Goal: Task Accomplishment & Management: Use online tool/utility

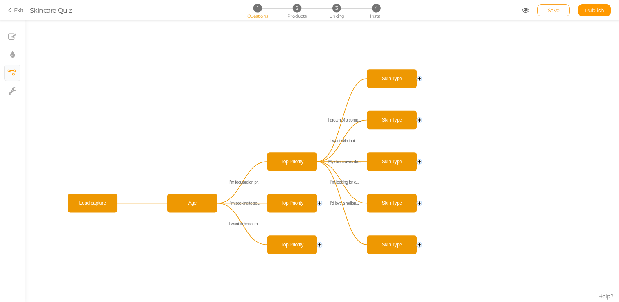
click at [550, 11] on span "Save" at bounding box center [554, 10] width 12 height 7
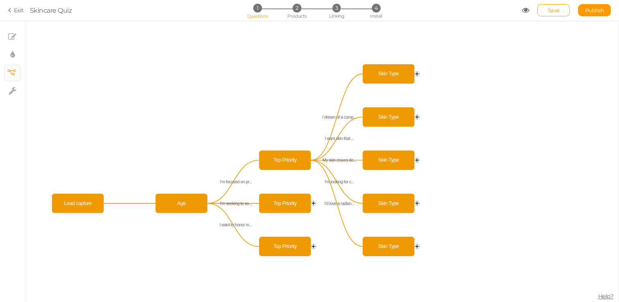
click at [418, 204] on circle at bounding box center [416, 203] width 5 height 5
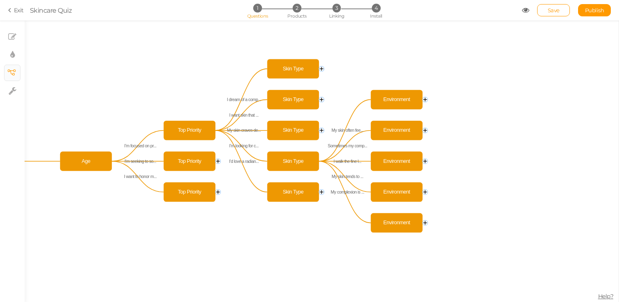
click at [423, 160] on circle at bounding box center [425, 161] width 5 height 5
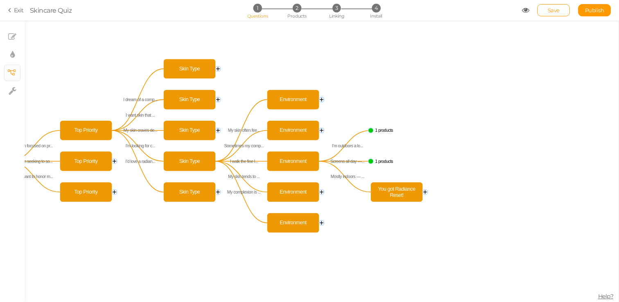
click at [386, 131] on text "1 products" at bounding box center [384, 130] width 18 height 5
click at [428, 191] on icon "Top Priority Top Priority Top Priority Age Lead capture I’m outdoors a lo... Sc…" at bounding box center [322, 161] width 594 height 282
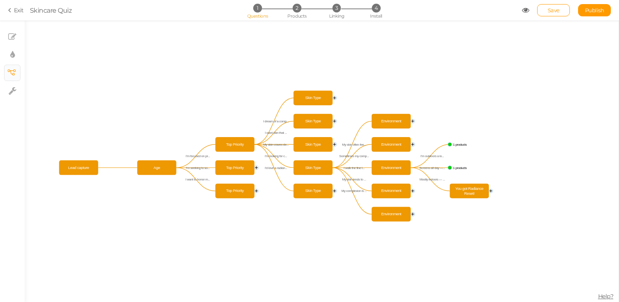
drag, startPoint x: 146, startPoint y: 203, endPoint x: 270, endPoint y: 216, distance: 124.3
click at [270, 216] on icon "Top Priority Top Priority Top Priority Age Lead capture I’m outdoors a lo... Sc…" at bounding box center [322, 161] width 594 height 282
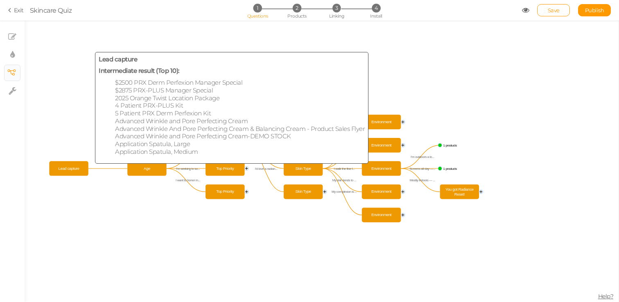
click at [81, 172] on span "Lead capture" at bounding box center [69, 168] width 36 height 11
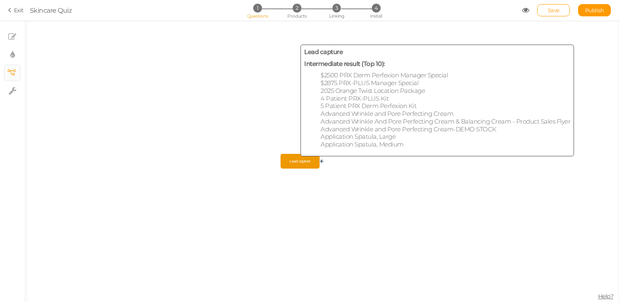
click at [286, 166] on span "Lead capture" at bounding box center [300, 161] width 36 height 11
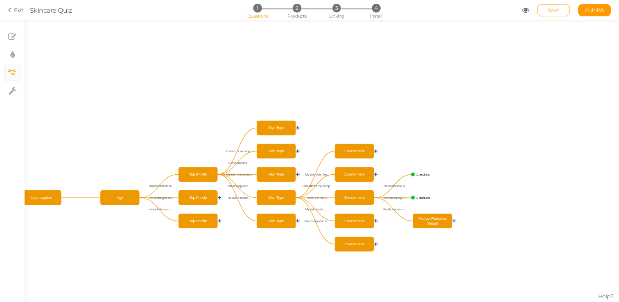
drag, startPoint x: 306, startPoint y: 188, endPoint x: 47, endPoint y: 224, distance: 261.2
click at [47, 224] on icon "Lead capture Top Priority Top Priority Skin Type Environment Environment You go…" at bounding box center [322, 161] width 594 height 282
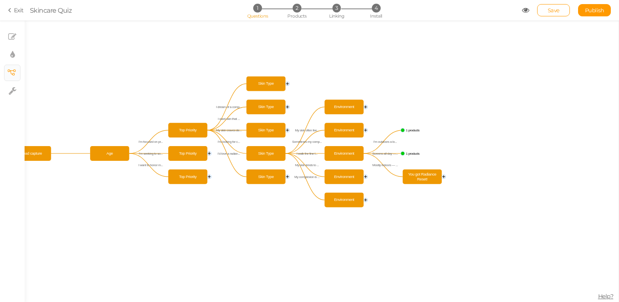
drag, startPoint x: 178, startPoint y: 255, endPoint x: 154, endPoint y: 199, distance: 60.4
click at [157, 200] on icon "Lead capture Top Priority Top Priority Skin Type Environment Environment You go…" at bounding box center [322, 161] width 594 height 282
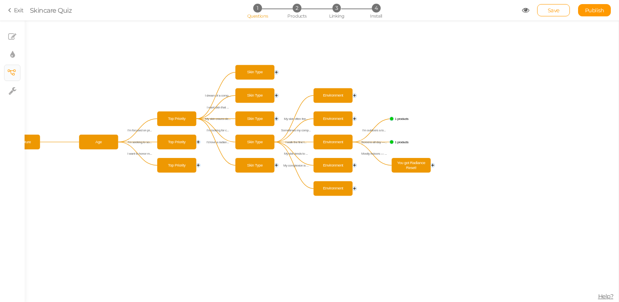
click at [354, 94] on circle at bounding box center [355, 96] width 4 height 4
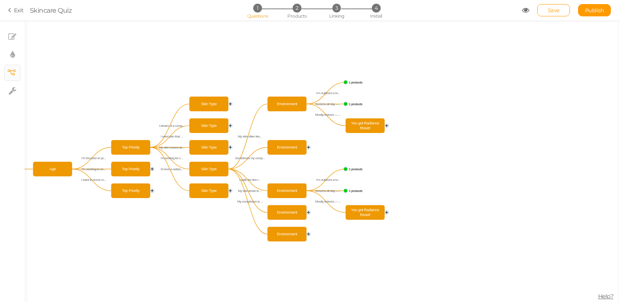
drag, startPoint x: 420, startPoint y: 139, endPoint x: 406, endPoint y: 79, distance: 60.9
click at [406, 80] on icon "Lead capture Top Priority Top Priority Skin Type Environment Environment You go…" at bounding box center [322, 161] width 594 height 282
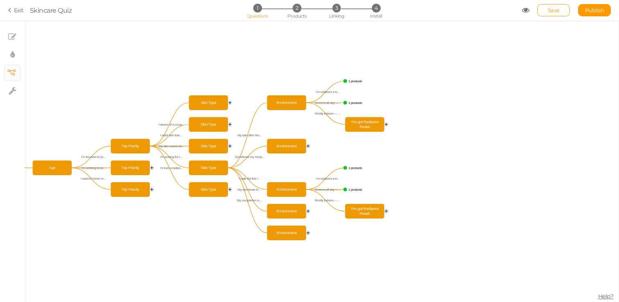
click at [310, 148] on icon "Lead capture Top Priority Top Priority Skin Type Environment Environment You go…" at bounding box center [322, 161] width 594 height 282
click at [309, 146] on circle at bounding box center [308, 146] width 4 height 4
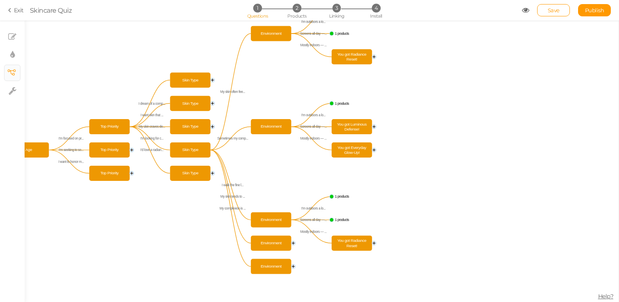
drag, startPoint x: 461, startPoint y: 192, endPoint x: 437, endPoint y: 157, distance: 43.0
click at [437, 157] on icon "Lead capture Top Priority Top Priority Skin Type Environment Environment You go…" at bounding box center [322, 161] width 594 height 282
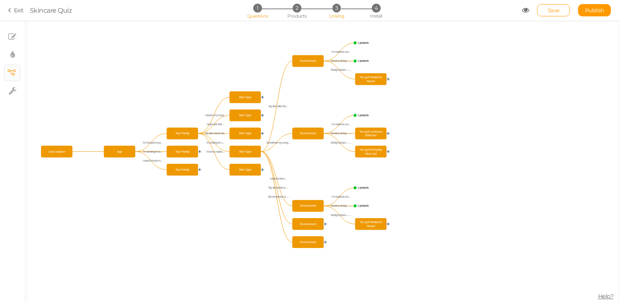
click at [335, 18] on span "Linking" at bounding box center [336, 16] width 15 height 6
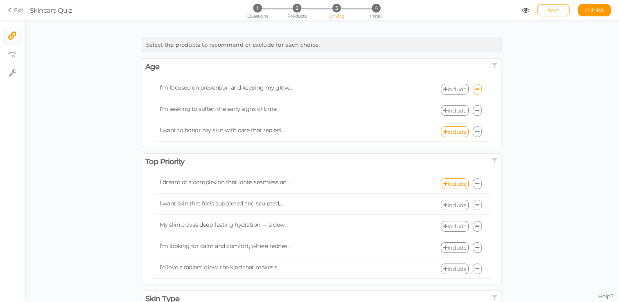
click at [309, 15] on div "1 Questions 2 Products 3 Linking 4 Install" at bounding box center [310, 11] width 172 height 15
click at [298, 15] on span "Products" at bounding box center [296, 16] width 19 height 6
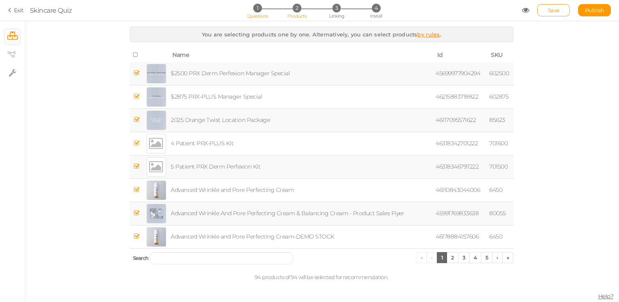
click at [259, 18] on span "Questions" at bounding box center [257, 16] width 21 height 6
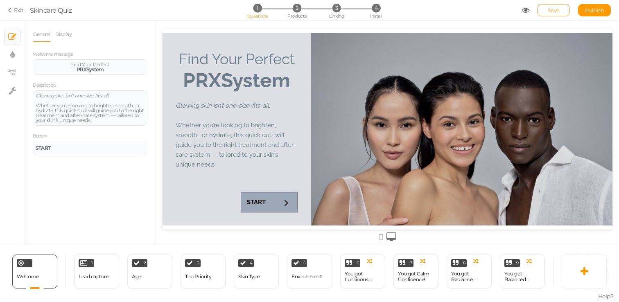
click at [550, 8] on span "Save" at bounding box center [554, 10] width 12 height 7
click at [14, 11] on icon at bounding box center [11, 10] width 6 height 7
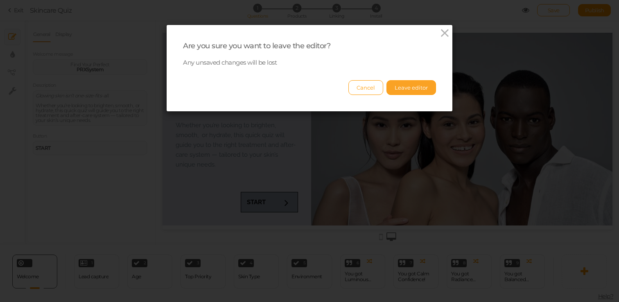
click at [406, 83] on button "Leave editor" at bounding box center [412, 87] width 50 height 15
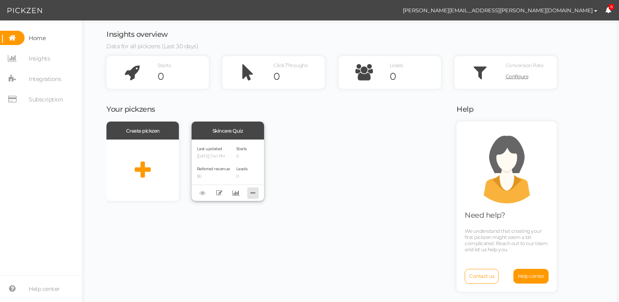
click at [255, 196] on icon at bounding box center [252, 193] width 11 height 13
click at [235, 147] on div "Last updated [DATE] 7:41 PM Referred revenue $0 Starts 0 Leads 0" at bounding box center [228, 170] width 72 height 61
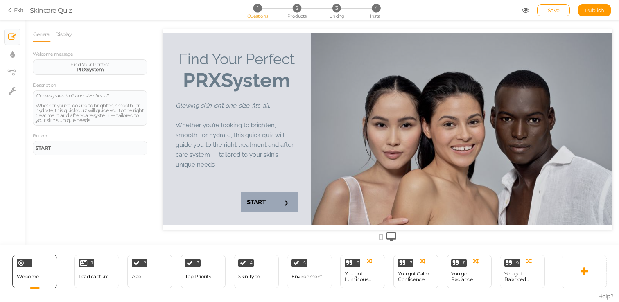
click at [334, 12] on div "1 Questions 2 Products 3 Linking 4 Install" at bounding box center [310, 11] width 172 height 15
click at [339, 13] on span "Linking" at bounding box center [336, 16] width 15 height 6
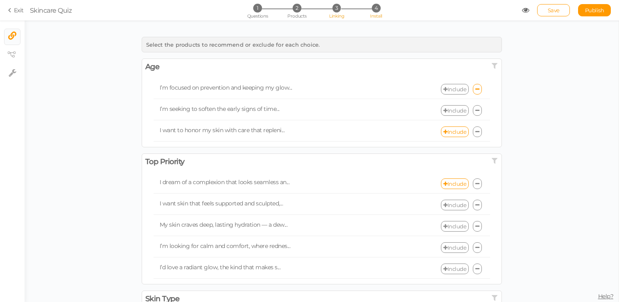
click at [374, 9] on span "4" at bounding box center [376, 8] width 9 height 9
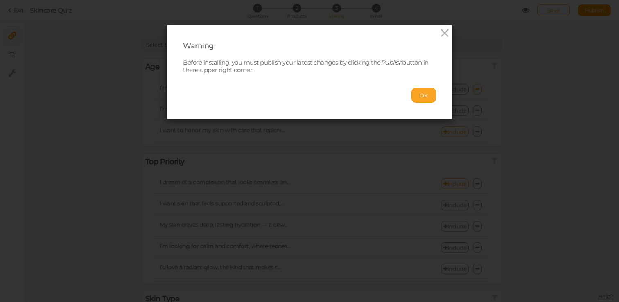
click at [428, 102] on button "OK" at bounding box center [423, 95] width 25 height 15
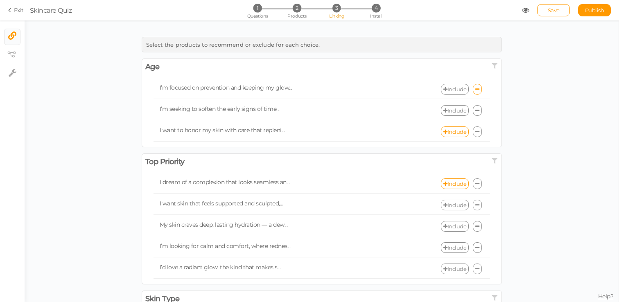
click at [528, 12] on icon at bounding box center [525, 10] width 7 height 7
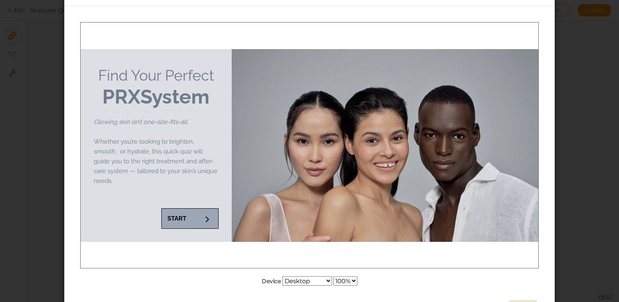
scroll to position [46, 0]
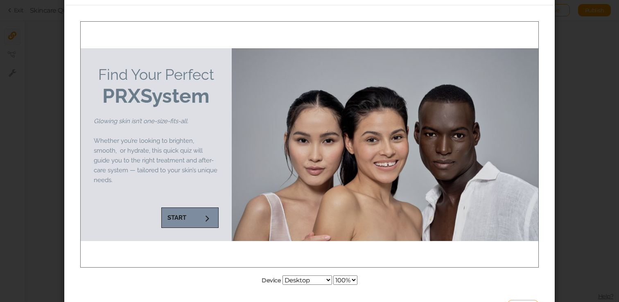
click at [202, 213] on icon at bounding box center [207, 217] width 11 height 11
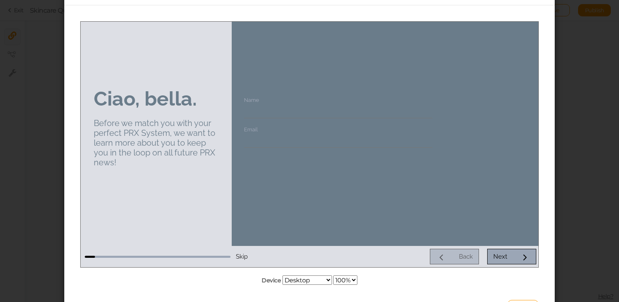
click at [241, 258] on span "Skip" at bounding box center [242, 256] width 12 height 7
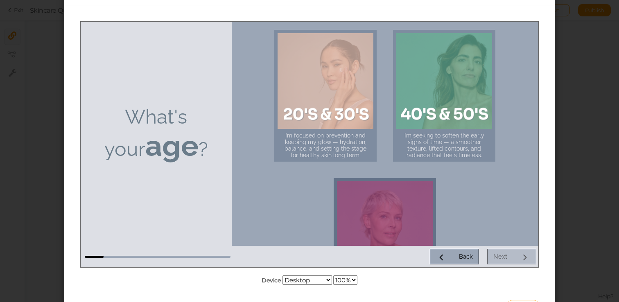
click at [404, 224] on div at bounding box center [385, 229] width 96 height 96
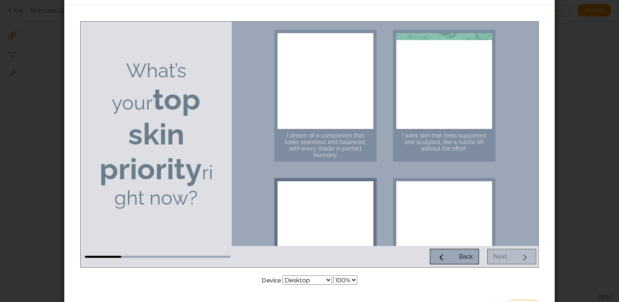
click at [362, 206] on div at bounding box center [326, 229] width 96 height 96
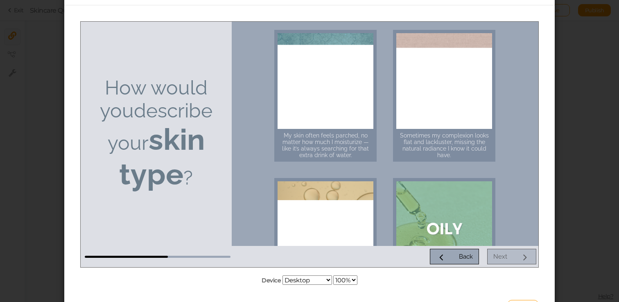
click at [362, 206] on div at bounding box center [326, 229] width 96 height 96
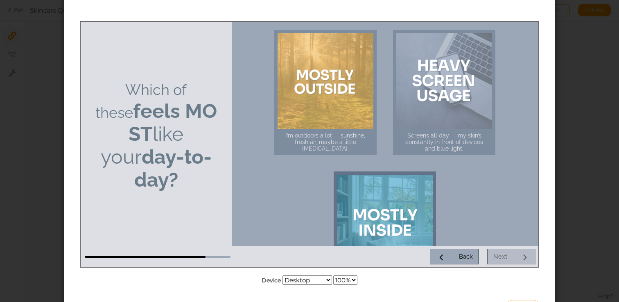
click at [355, 199] on div at bounding box center [385, 222] width 96 height 96
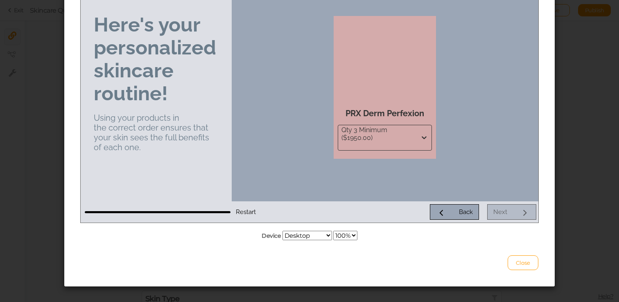
scroll to position [99, 0]
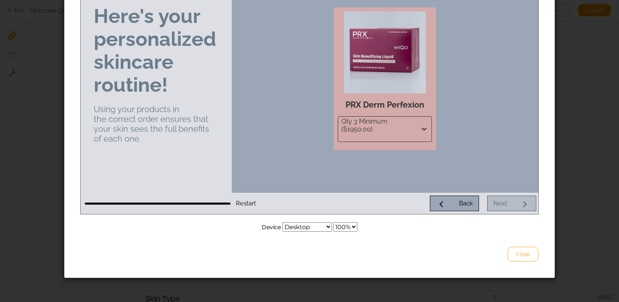
click at [523, 260] on button "Close" at bounding box center [523, 254] width 31 height 15
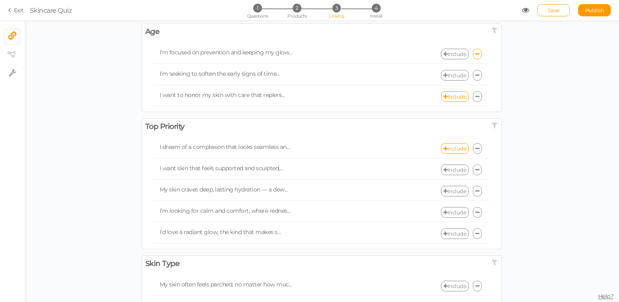
scroll to position [52, 0]
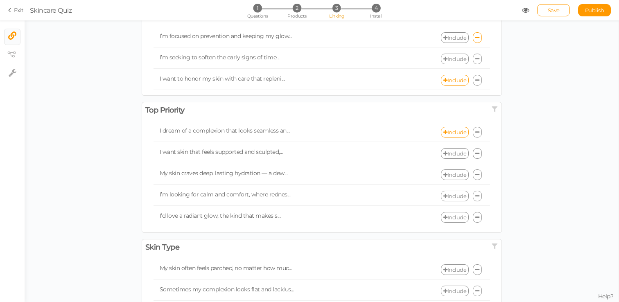
click at [452, 218] on link "Include" at bounding box center [455, 217] width 28 height 11
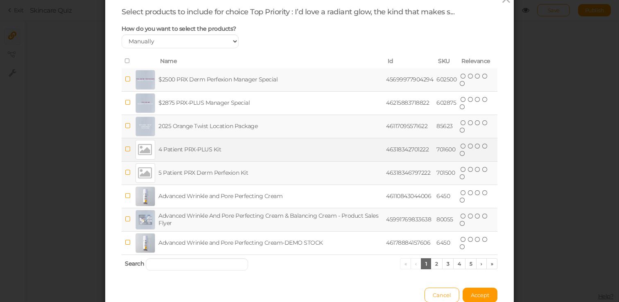
scroll to position [46, 0]
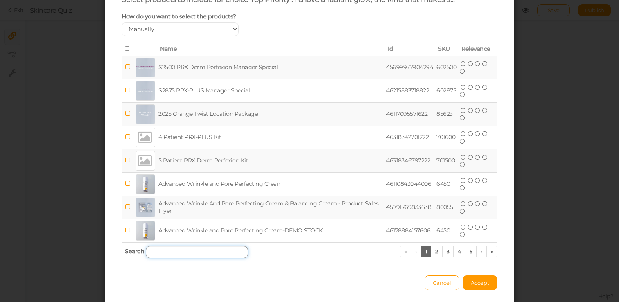
click at [181, 256] on input "search" at bounding box center [197, 252] width 102 height 12
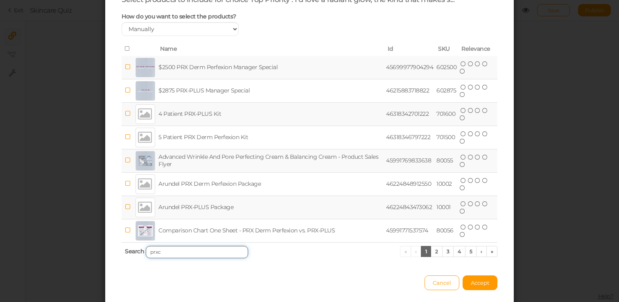
scroll to position [0, 0]
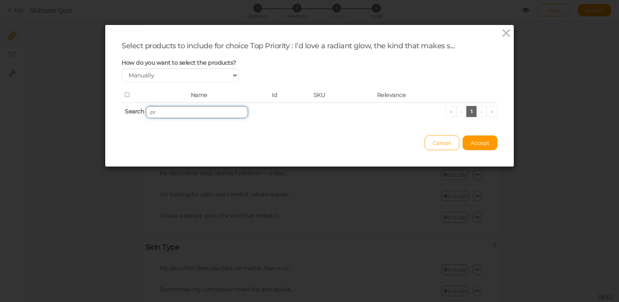
type input "p"
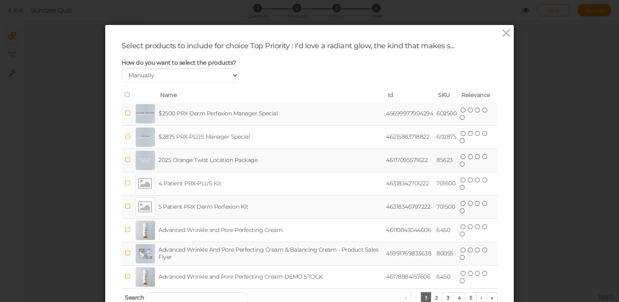
click at [505, 41] on div "Select products to include for choice Top Priority : I’d love a radiant glow, t…" at bounding box center [309, 189] width 409 height 328
click at [506, 34] on icon at bounding box center [506, 33] width 12 height 12
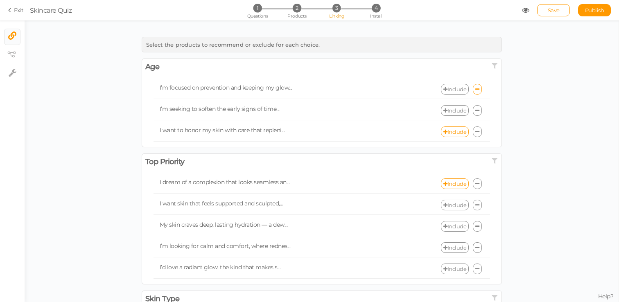
click at [119, 93] on div "Select the products to recommend or exclude for each choice. Age × Enable or di…" at bounding box center [322, 285] width 594 height 505
click at [293, 12] on li "2 Products" at bounding box center [297, 8] width 38 height 9
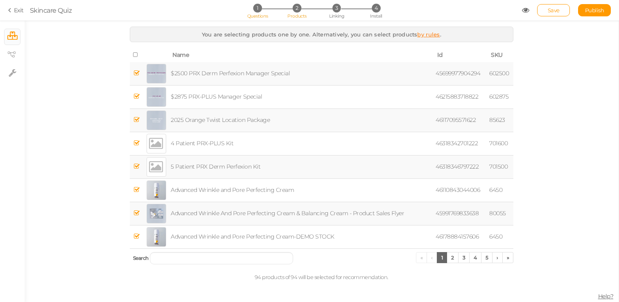
click at [255, 4] on span "1" at bounding box center [257, 8] width 9 height 9
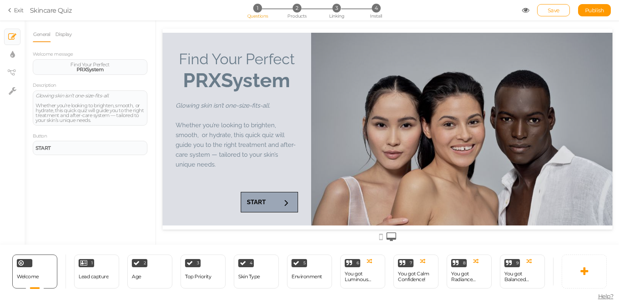
click at [527, 11] on icon at bounding box center [525, 10] width 7 height 7
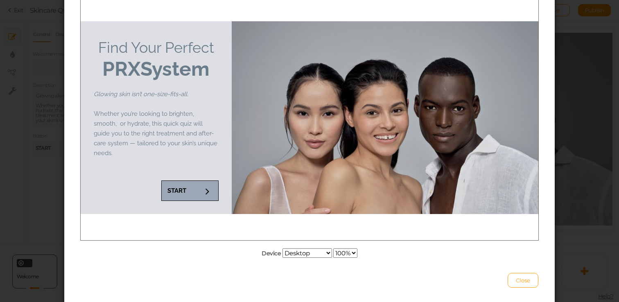
scroll to position [90, 0]
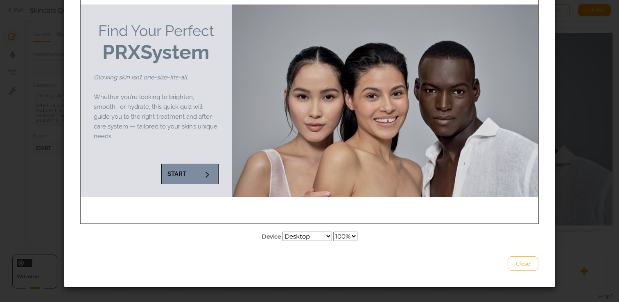
click at [177, 175] on strong "START" at bounding box center [176, 173] width 19 height 7
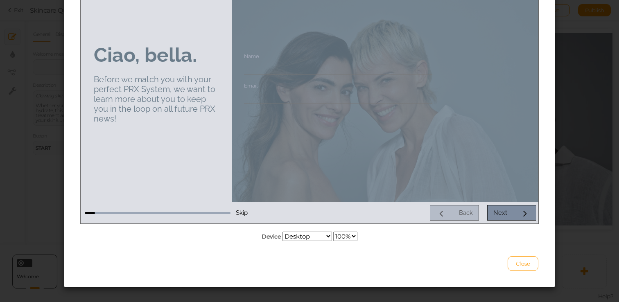
click at [518, 218] on link "Next" at bounding box center [511, 213] width 49 height 16
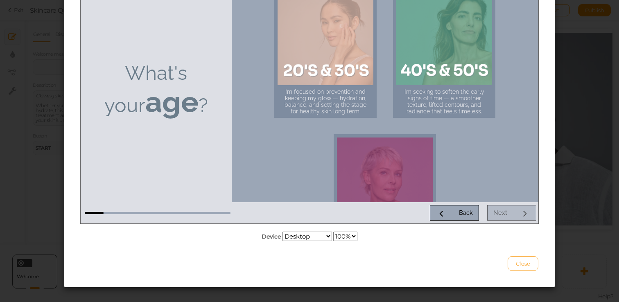
click at [528, 262] on span "Close" at bounding box center [523, 263] width 14 height 7
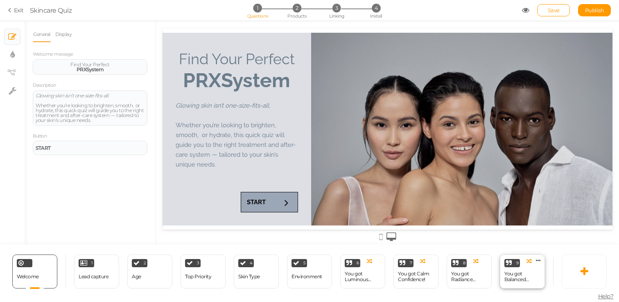
click at [521, 283] on div "You got Balanced Renewal!" at bounding box center [522, 277] width 36 height 14
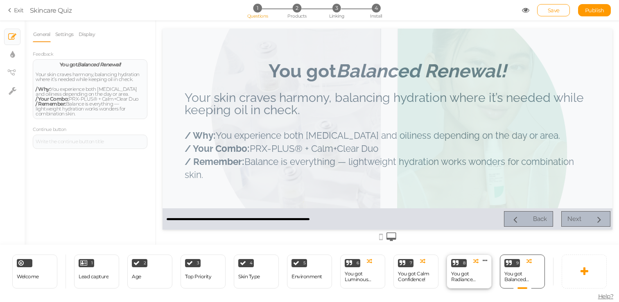
click at [478, 278] on div "You got Radiance Reset!" at bounding box center [469, 276] width 36 height 11
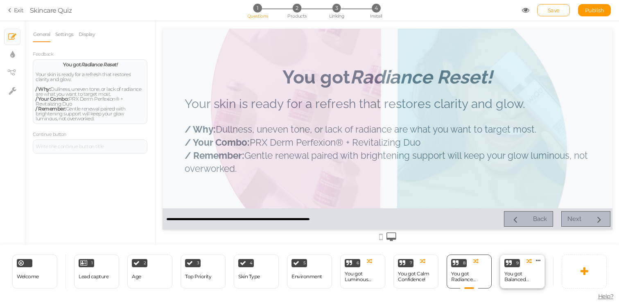
click at [513, 284] on div "9 You got Balanced Renewal! × Define the conditions to show this slide. Clone C…" at bounding box center [522, 272] width 45 height 34
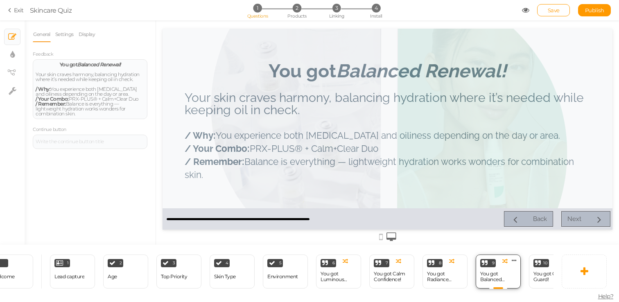
scroll to position [0, 323]
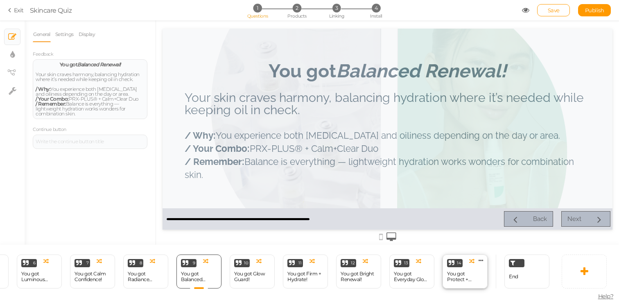
click at [459, 284] on div "14 You got Protect + Perfect! × Define the conditions to show this slide. Clone…" at bounding box center [465, 272] width 45 height 34
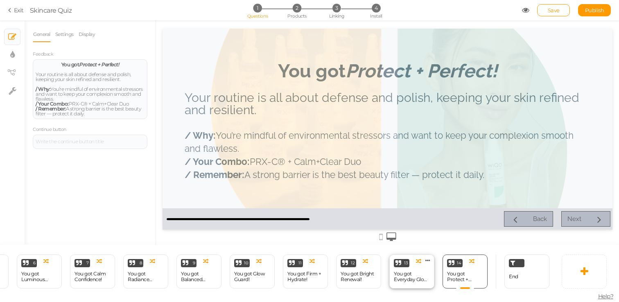
click at [422, 283] on div "You got Everyday Glow-Up!" at bounding box center [412, 277] width 36 height 14
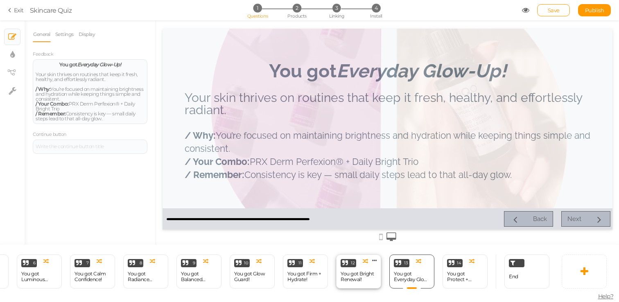
click at [368, 283] on div "You got Bright Renewal!" at bounding box center [359, 277] width 36 height 14
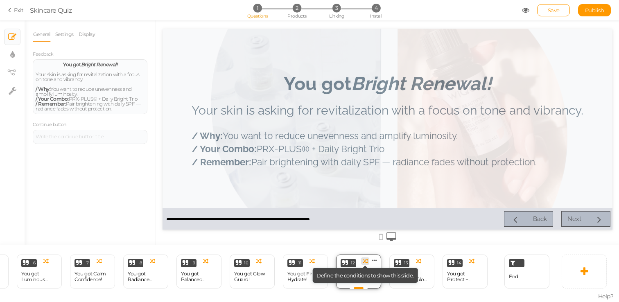
click at [366, 262] on icon at bounding box center [365, 261] width 5 height 5
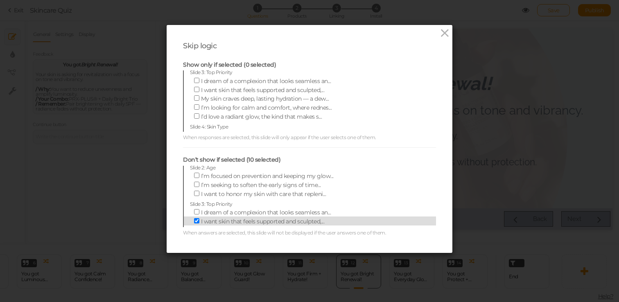
scroll to position [0, 0]
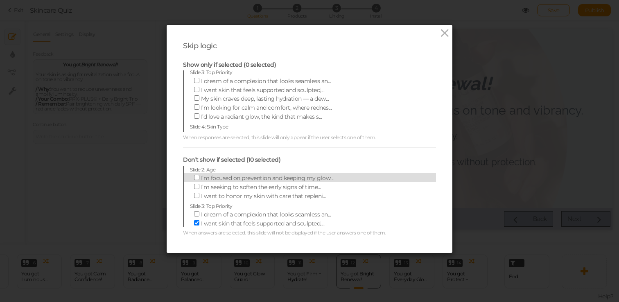
click at [301, 177] on span "I’m focused on prevention and keeping my glow..." at bounding box center [267, 177] width 133 height 7
click at [199, 177] on input "I’m focused on prevention and keeping my glow..." at bounding box center [196, 177] width 5 height 5
checkbox input "true"
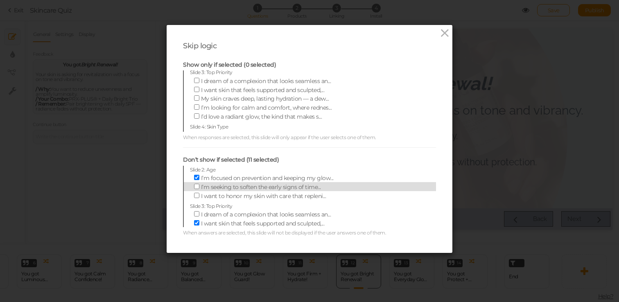
click at [297, 183] on label "I’m seeking to soften the early signs of time..." at bounding box center [303, 186] width 227 height 9
click at [199, 184] on input "I’m seeking to soften the early signs of time..." at bounding box center [196, 186] width 5 height 5
checkbox input "true"
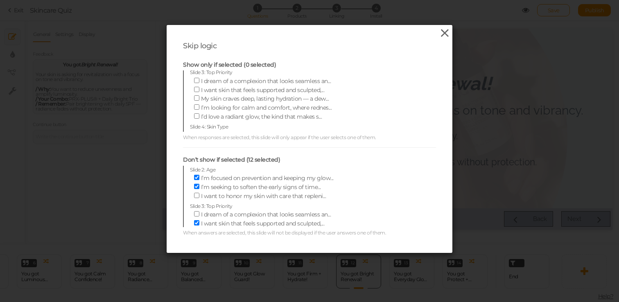
click at [449, 31] on icon at bounding box center [445, 33] width 12 height 12
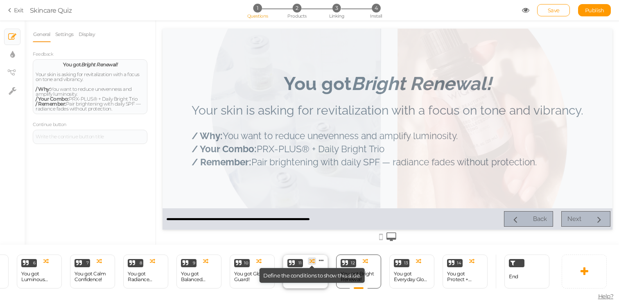
click at [313, 260] on icon at bounding box center [312, 261] width 5 height 5
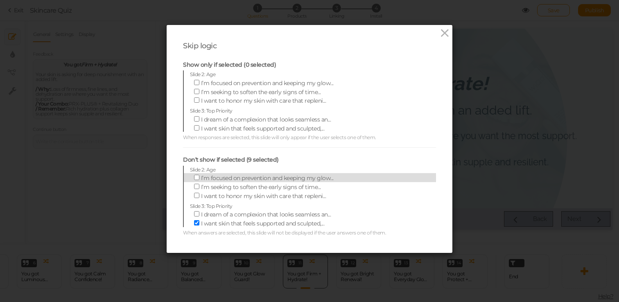
click at [299, 174] on label "I’m focused on prevention and keeping my glow..." at bounding box center [303, 177] width 227 height 9
click at [199, 175] on input "I’m focused on prevention and keeping my glow..." at bounding box center [196, 177] width 5 height 5
checkbox input "true"
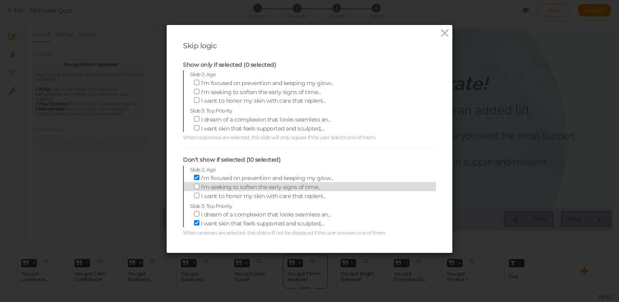
click at [299, 182] on label "I’m seeking to soften the early signs of time..." at bounding box center [303, 186] width 227 height 9
click at [199, 184] on input "I’m seeking to soften the early signs of time..." at bounding box center [196, 186] width 5 height 5
click at [299, 182] on label "I’m seeking to soften the early signs of time..." at bounding box center [303, 186] width 227 height 9
click at [199, 184] on input "I’m seeking to soften the early signs of time..." at bounding box center [196, 186] width 5 height 5
checkbox input "false"
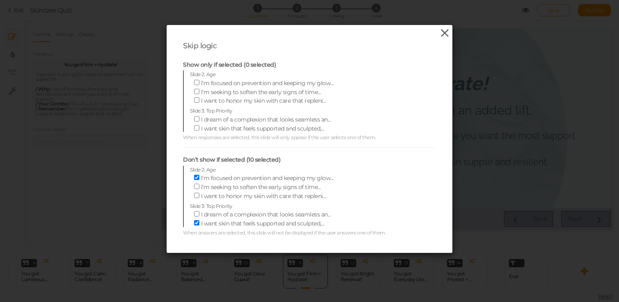
click at [444, 32] on icon at bounding box center [445, 33] width 12 height 12
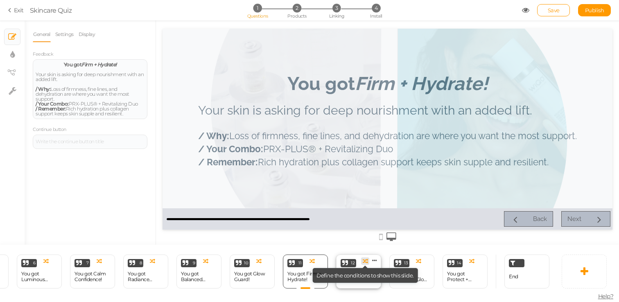
click at [366, 264] on tip-cont at bounding box center [365, 261] width 5 height 7
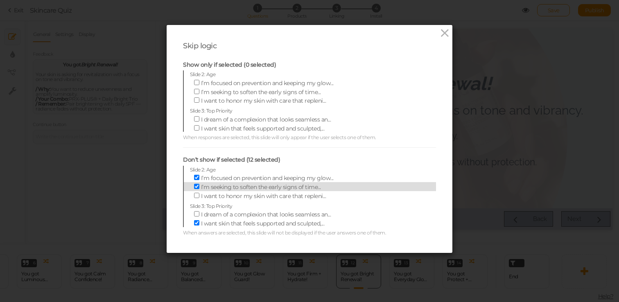
click at [279, 185] on span "I’m seeking to soften the early signs of time..." at bounding box center [261, 186] width 120 height 7
click at [199, 185] on input "I’m seeking to soften the early signs of time..." at bounding box center [196, 186] width 5 height 5
checkbox input "false"
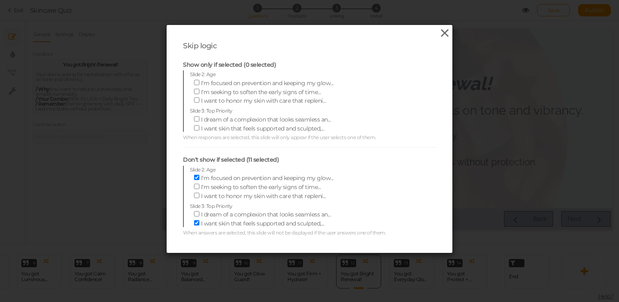
click at [448, 31] on icon at bounding box center [445, 33] width 12 height 12
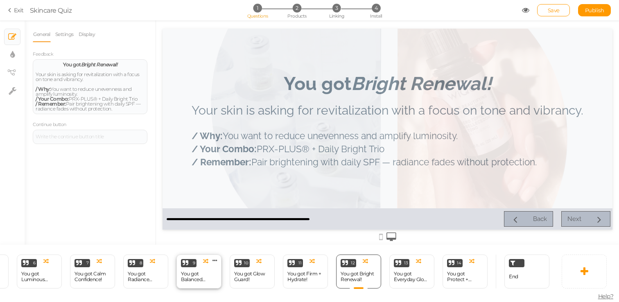
click at [195, 277] on div "You got Balanced Renewal!" at bounding box center [199, 276] width 36 height 11
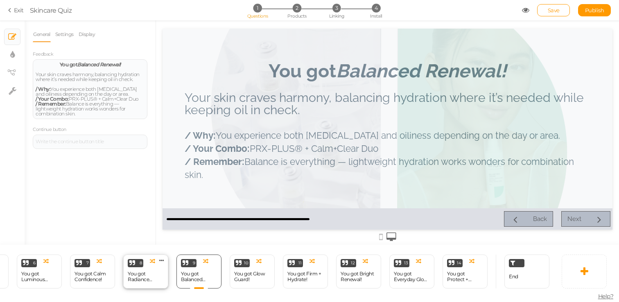
click at [159, 277] on div "You got Radiance Reset!" at bounding box center [146, 276] width 36 height 11
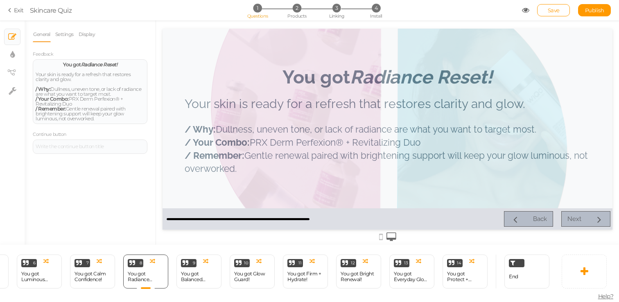
click at [115, 279] on div "7 You got Calm Confidence! × Define the conditions to show this slide. Clone Ch…" at bounding box center [92, 272] width 53 height 34
click at [102, 281] on div "You got Calm Confidence!" at bounding box center [93, 276] width 36 height 11
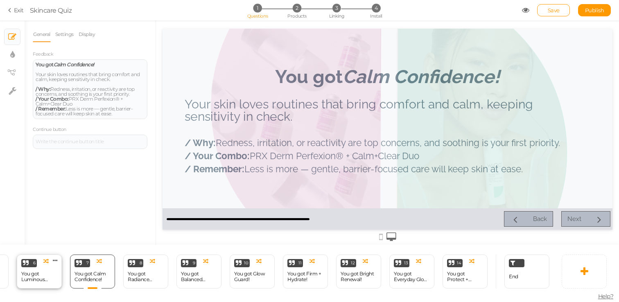
click at [42, 280] on div "You got Luminous Defense!" at bounding box center [39, 276] width 36 height 11
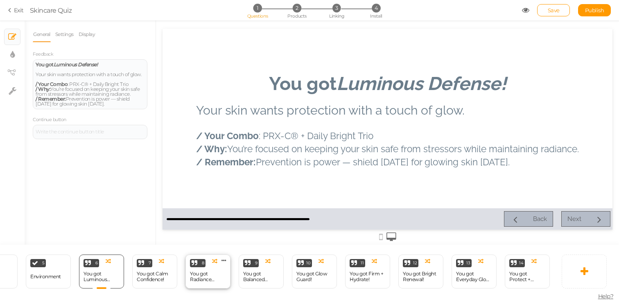
scroll to position [0, 263]
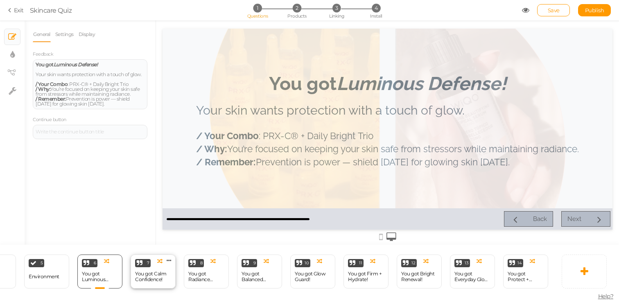
click at [150, 277] on div "You got Calm Confidence!" at bounding box center [153, 276] width 36 height 11
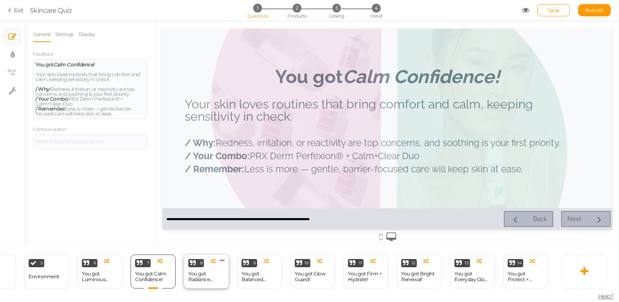
click at [207, 281] on div "You got Radiance Reset!" at bounding box center [206, 276] width 36 height 11
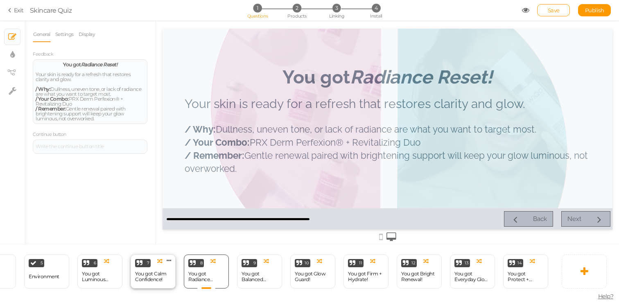
click at [152, 279] on div "You got Calm Confidence!" at bounding box center [153, 276] width 36 height 11
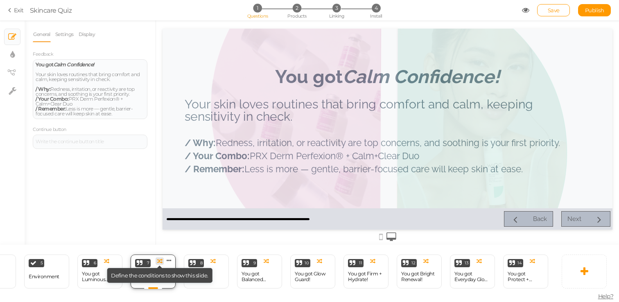
click at [160, 262] on icon at bounding box center [159, 261] width 5 height 5
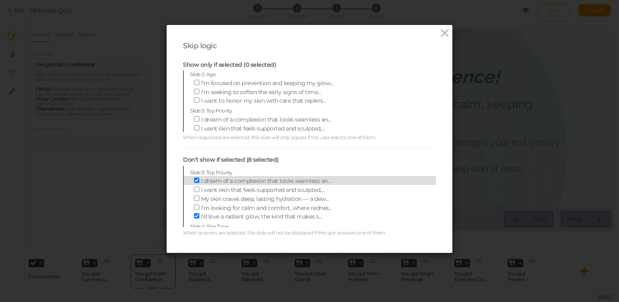
scroll to position [115, 0]
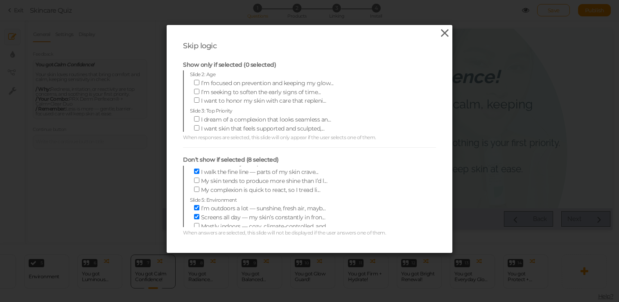
click at [440, 30] on icon at bounding box center [445, 33] width 12 height 12
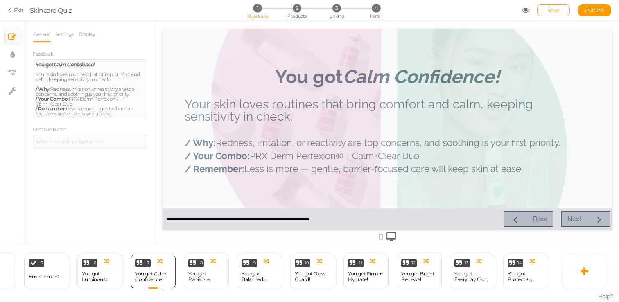
click at [556, 12] on span "Save" at bounding box center [554, 10] width 12 height 7
click at [529, 12] on icon at bounding box center [525, 10] width 7 height 7
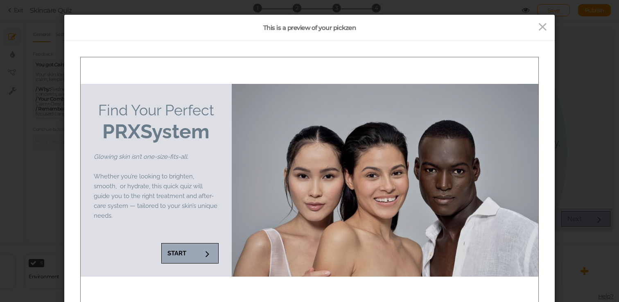
scroll to position [14, 0]
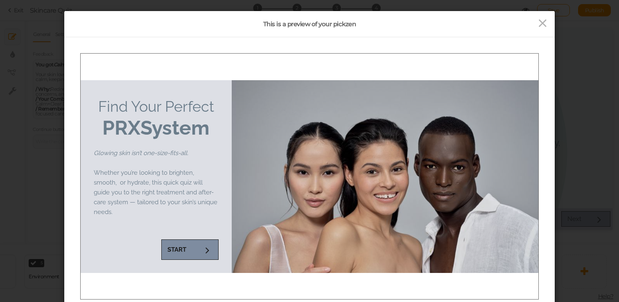
click at [180, 249] on strong "START" at bounding box center [176, 249] width 19 height 7
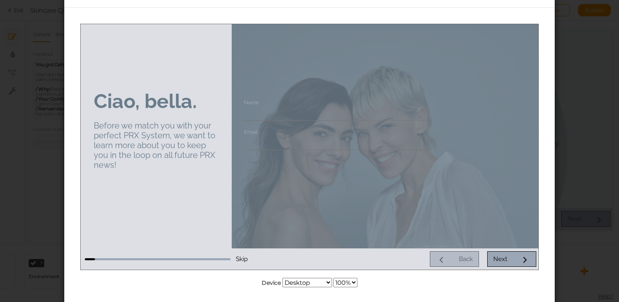
scroll to position [55, 0]
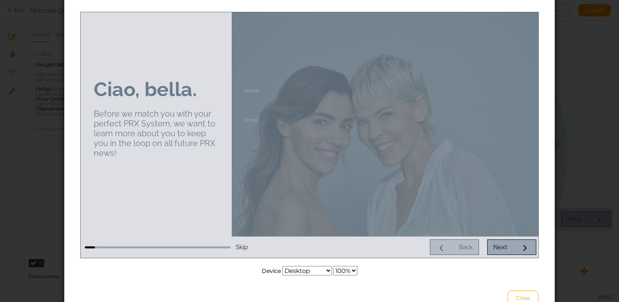
click at [237, 243] on span "Skip" at bounding box center [242, 246] width 12 height 7
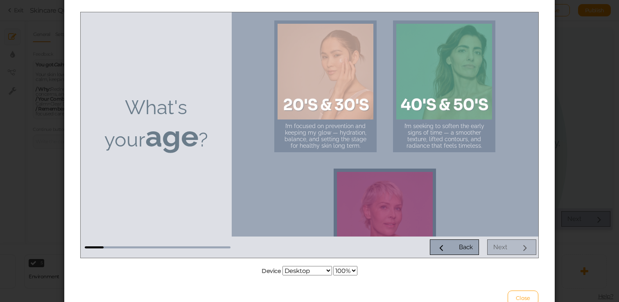
click at [384, 184] on div at bounding box center [385, 220] width 96 height 96
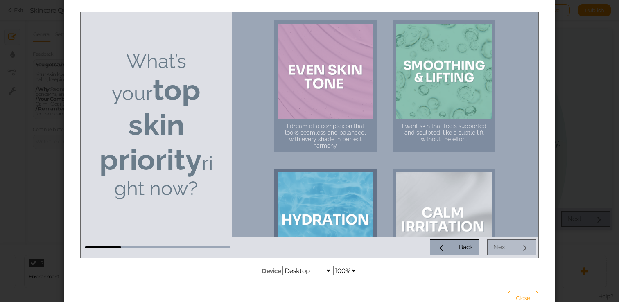
click at [344, 194] on div at bounding box center [326, 220] width 96 height 96
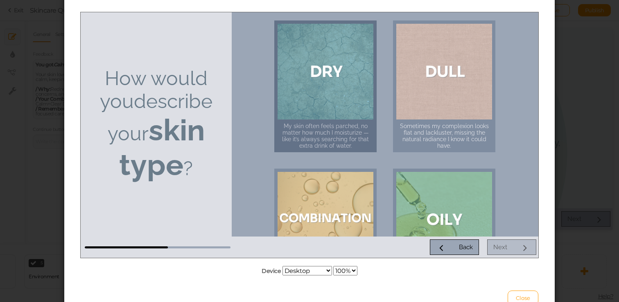
click at [344, 70] on div at bounding box center [326, 71] width 96 height 96
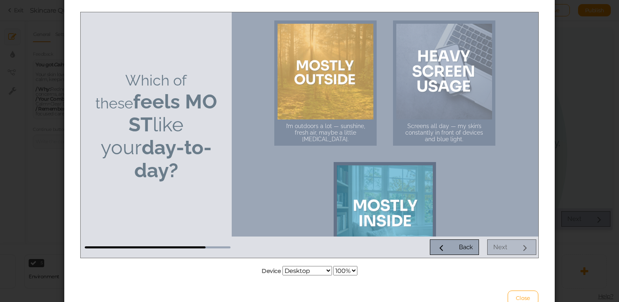
click at [384, 192] on div at bounding box center [385, 213] width 96 height 96
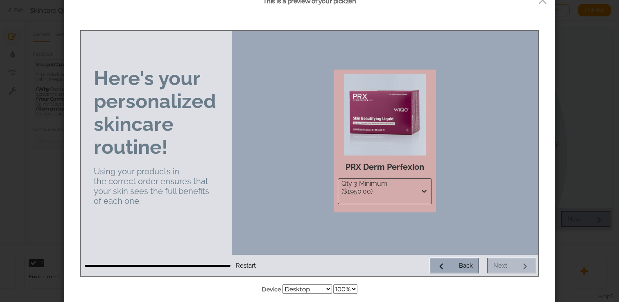
scroll to position [99, 0]
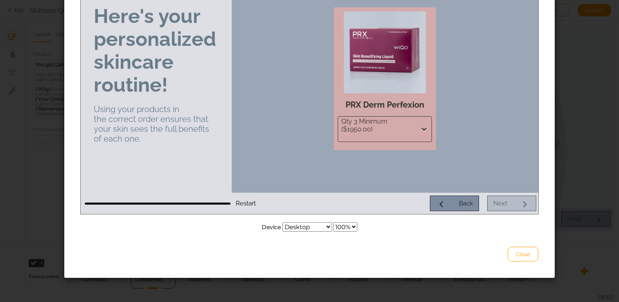
click at [450, 208] on link "Back" at bounding box center [454, 204] width 49 height 16
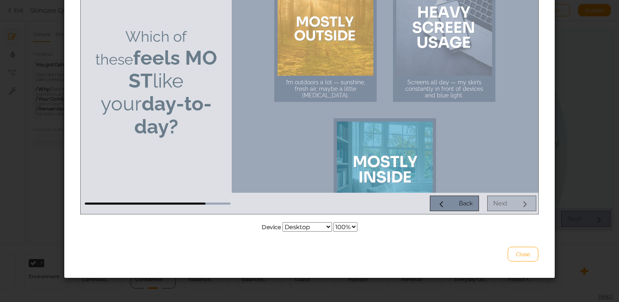
click at [450, 208] on link "Back" at bounding box center [454, 204] width 49 height 16
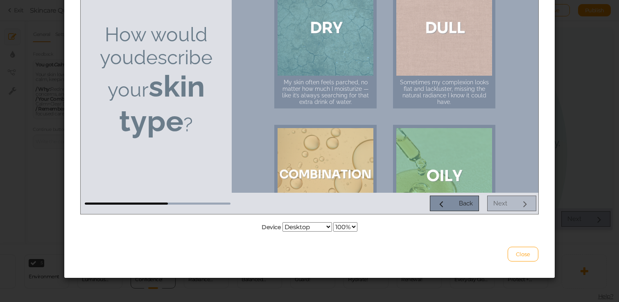
click at [450, 208] on link "Back" at bounding box center [454, 204] width 49 height 16
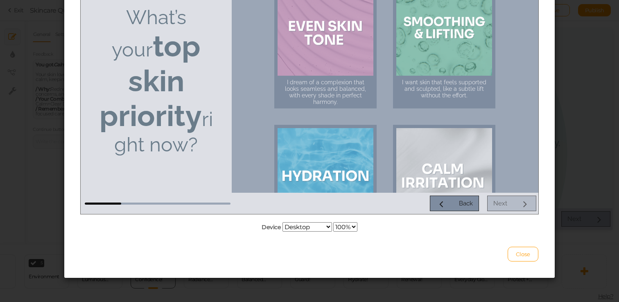
click at [450, 208] on link "Back" at bounding box center [454, 204] width 49 height 16
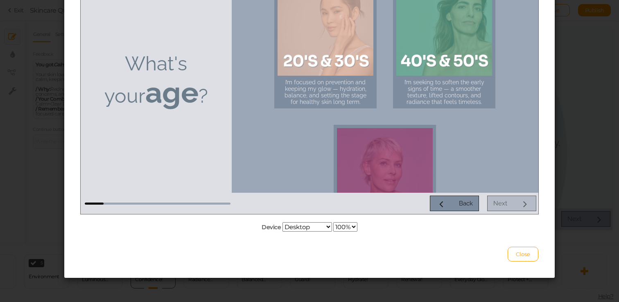
click at [450, 208] on link "Back" at bounding box center [454, 204] width 49 height 16
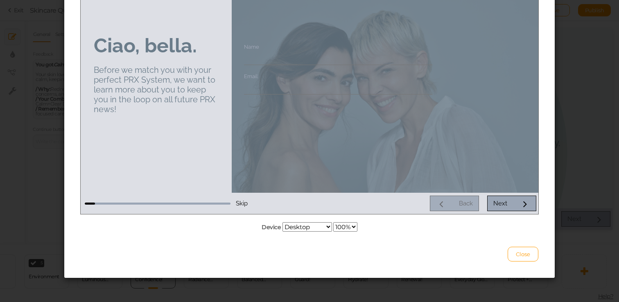
click at [450, 208] on div "Back Next" at bounding box center [393, 204] width 285 height 16
click at [453, 231] on div "Device Desktop Small mobile Large mobile 100% 75% 50% 25%" at bounding box center [310, 227] width 458 height 11
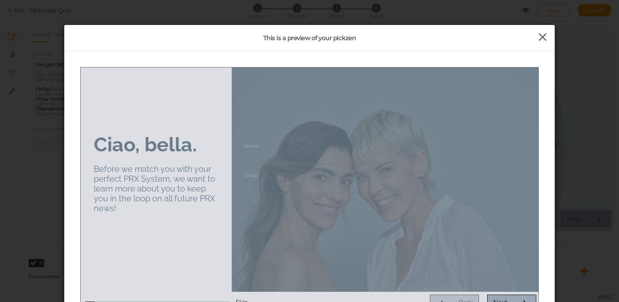
click at [545, 38] on icon at bounding box center [543, 37] width 12 height 12
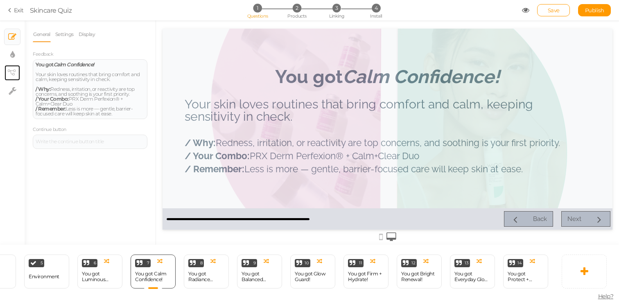
click at [12, 71] on icon at bounding box center [11, 73] width 8 height 6
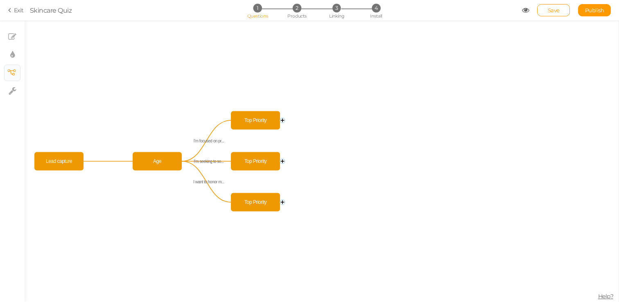
click at [283, 121] on circle at bounding box center [282, 120] width 5 height 5
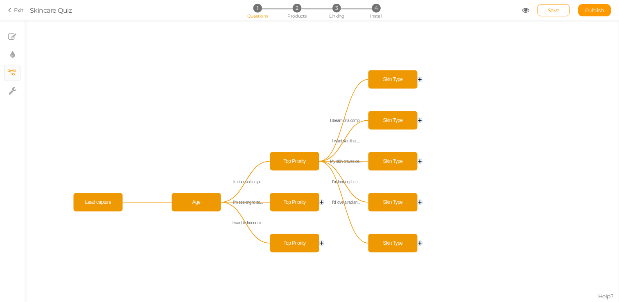
click at [422, 75] on icon "Top Priority Top Priority Top Priority Age Lead capture I dream of a comp... I …" at bounding box center [322, 161] width 594 height 282
click at [421, 79] on circle at bounding box center [420, 79] width 5 height 5
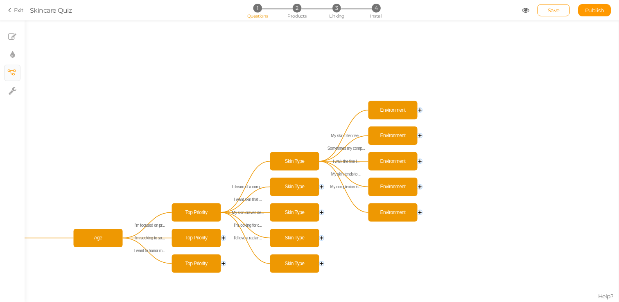
click at [420, 109] on circle at bounding box center [420, 110] width 5 height 5
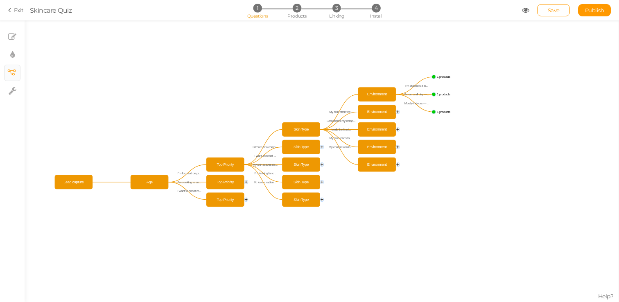
drag, startPoint x: 387, startPoint y: 224, endPoint x: 455, endPoint y: 163, distance: 91.6
click at [455, 163] on icon "Top Priority Top Priority Top Priority Age Lead capture I’m outdoors a lo... Sc…" at bounding box center [322, 161] width 594 height 282
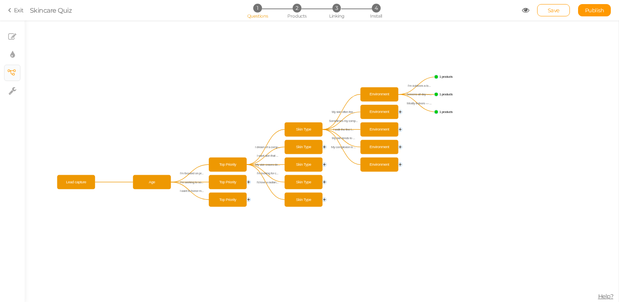
click at [399, 110] on icon "Top Priority Top Priority Top Priority Age Lead capture I’m outdoors a lo... Sc…" at bounding box center [322, 161] width 594 height 282
click at [402, 111] on circle at bounding box center [401, 112] width 4 height 4
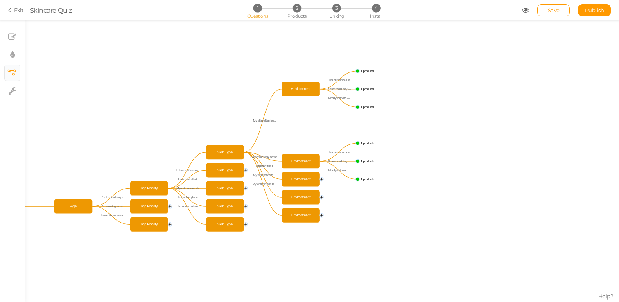
click at [323, 178] on circle at bounding box center [322, 179] width 4 height 4
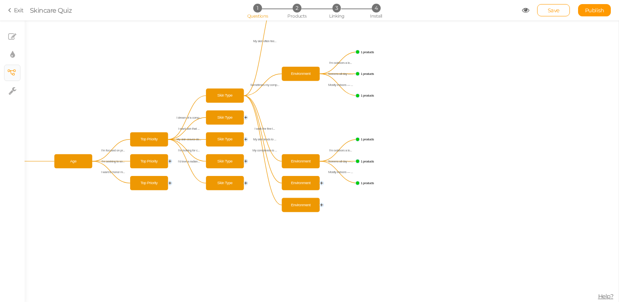
click at [324, 183] on icon "Top Priority Top Priority Top Priority Age Lead capture I’m outdoors a lo... Sc…" at bounding box center [322, 161] width 594 height 282
click at [321, 183] on circle at bounding box center [322, 183] width 4 height 4
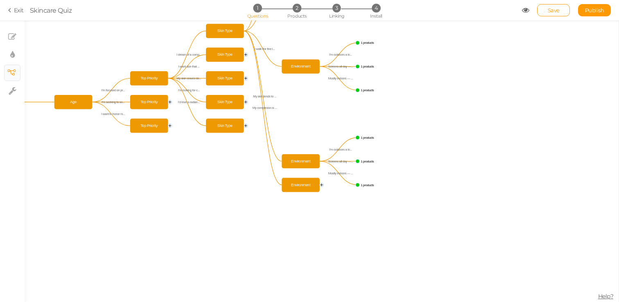
click at [321, 188] on icon "Top Priority Top Priority Top Priority Age Lead capture I’m outdoors a lo... Sc…" at bounding box center [322, 161] width 594 height 282
click at [321, 185] on circle at bounding box center [322, 185] width 4 height 4
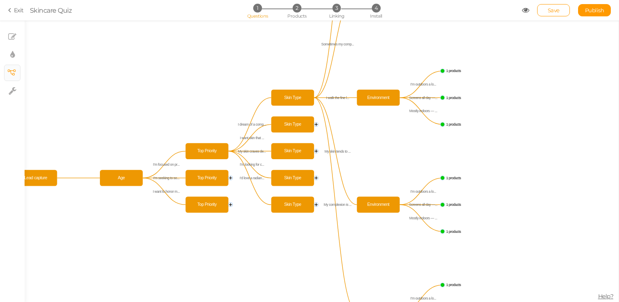
drag, startPoint x: 203, startPoint y: 122, endPoint x: 284, endPoint y: 275, distance: 173.2
click at [284, 275] on icon "Top Priority Top Priority Top Priority Age Lead capture I’m outdoors a lo... Sc…" at bounding box center [322, 161] width 594 height 282
click at [316, 124] on circle at bounding box center [316, 124] width 4 height 4
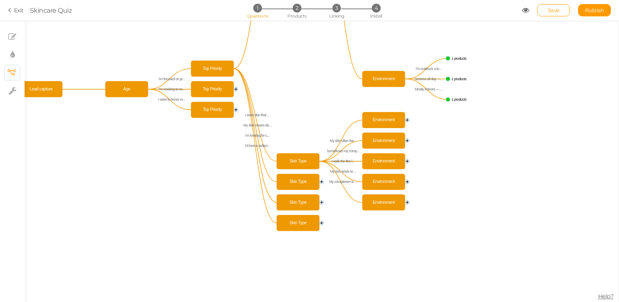
click at [323, 182] on circle at bounding box center [321, 182] width 4 height 4
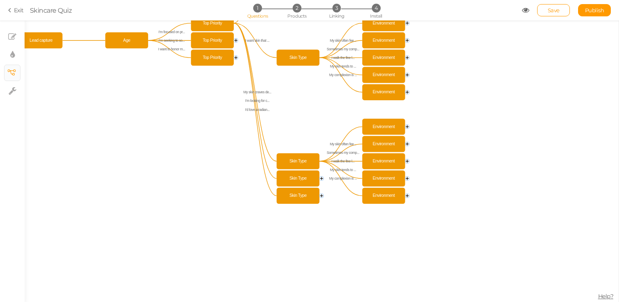
click at [321, 179] on circle at bounding box center [321, 178] width 4 height 4
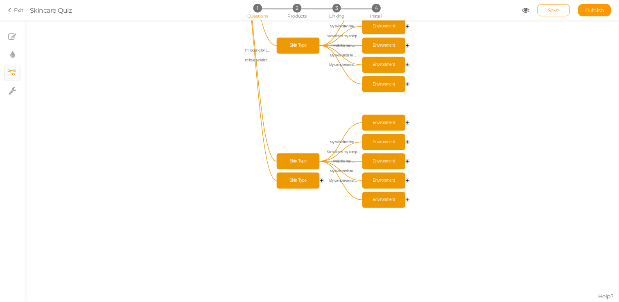
click at [321, 180] on circle at bounding box center [321, 181] width 4 height 4
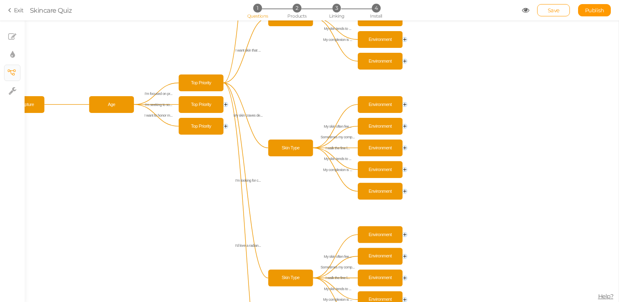
drag, startPoint x: 449, startPoint y: 89, endPoint x: 449, endPoint y: 337, distance: 247.3
click at [449, 302] on html "× Close A wider screen is needed to use the Pickzen builder Exit Skincare Quiz …" at bounding box center [309, 151] width 619 height 302
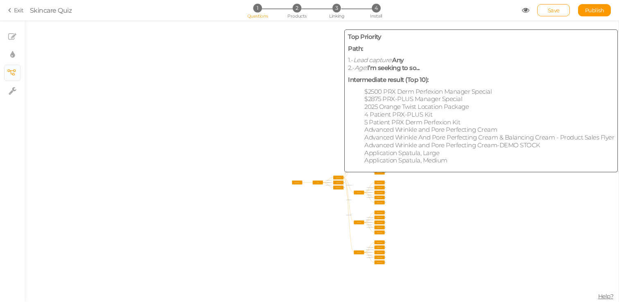
click at [335, 183] on span "Top Priority" at bounding box center [338, 182] width 9 height 3
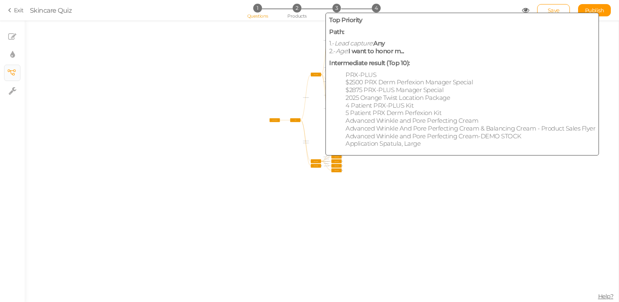
click at [314, 166] on span "Top Priority" at bounding box center [315, 165] width 9 height 3
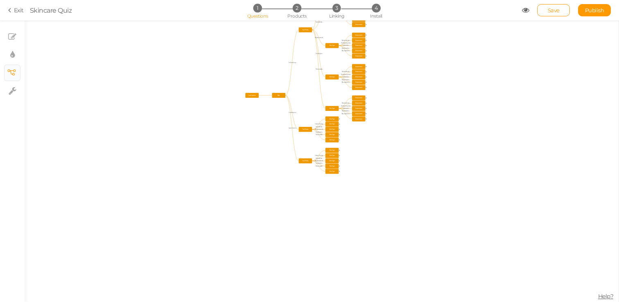
drag, startPoint x: 364, startPoint y: 175, endPoint x: 372, endPoint y: 257, distance: 81.9
click at [371, 256] on icon "Top Priority Top Priority Top Priority Age Lead capture I dream of a comp... I …" at bounding box center [322, 161] width 594 height 282
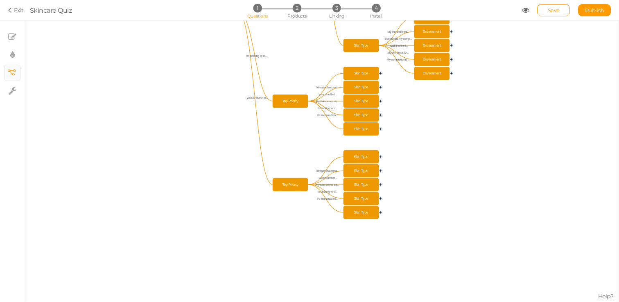
drag, startPoint x: 407, startPoint y: 203, endPoint x: 520, endPoint y: 123, distance: 138.6
click at [520, 123] on icon "Top Priority Top Priority Top Priority Age Lead capture I dream of a comp... I …" at bounding box center [322, 161] width 594 height 282
click at [380, 72] on circle at bounding box center [381, 74] width 4 height 4
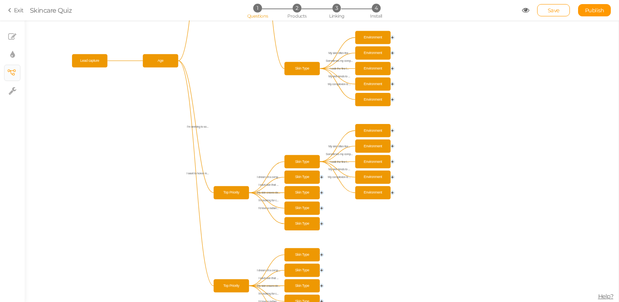
click at [393, 130] on circle at bounding box center [393, 131] width 4 height 4
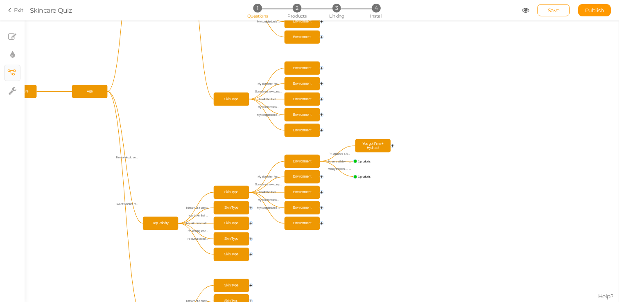
click at [367, 162] on text "1 products" at bounding box center [364, 162] width 13 height 4
click at [384, 164] on icon "Top Priority Top Priority Top Priority Age Lead capture I dream of a comp... I …" at bounding box center [322, 161] width 594 height 282
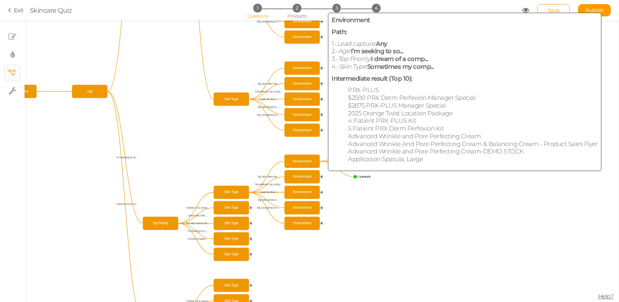
click at [303, 177] on span "Environment" at bounding box center [302, 177] width 32 height 10
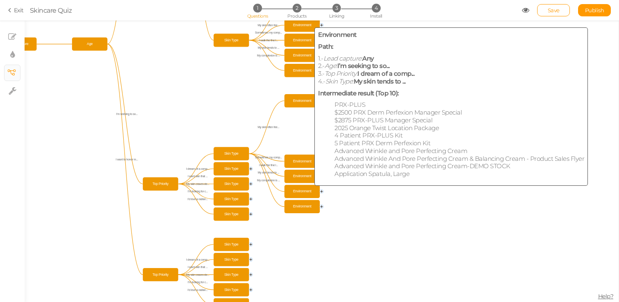
click at [302, 191] on span "Environment" at bounding box center [302, 191] width 32 height 10
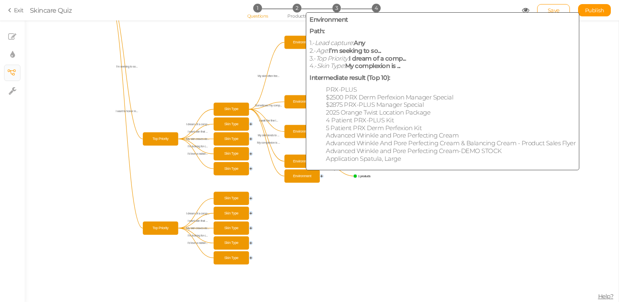
click at [295, 180] on span "Environment" at bounding box center [302, 176] width 32 height 10
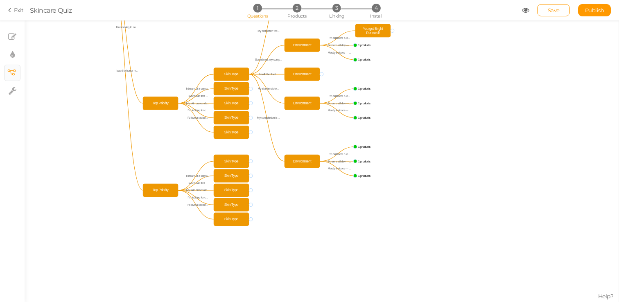
click at [319, 212] on icon "Top Priority Top Priority Top Priority Age Lead capture I dream of a comp... I …" at bounding box center [322, 161] width 594 height 282
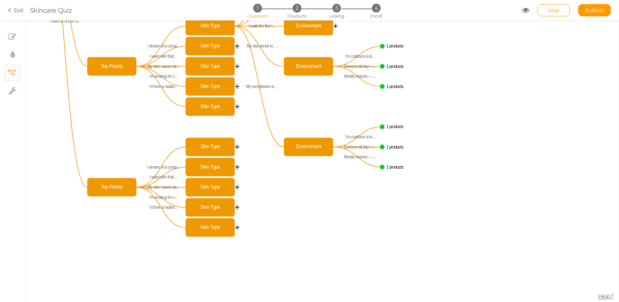
click at [20, 14] on link "Exit" at bounding box center [16, 10] width 16 height 8
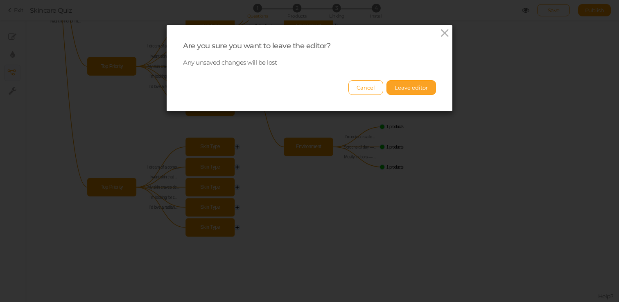
click at [423, 85] on button "Leave editor" at bounding box center [412, 87] width 50 height 15
